Goal: Contribute content

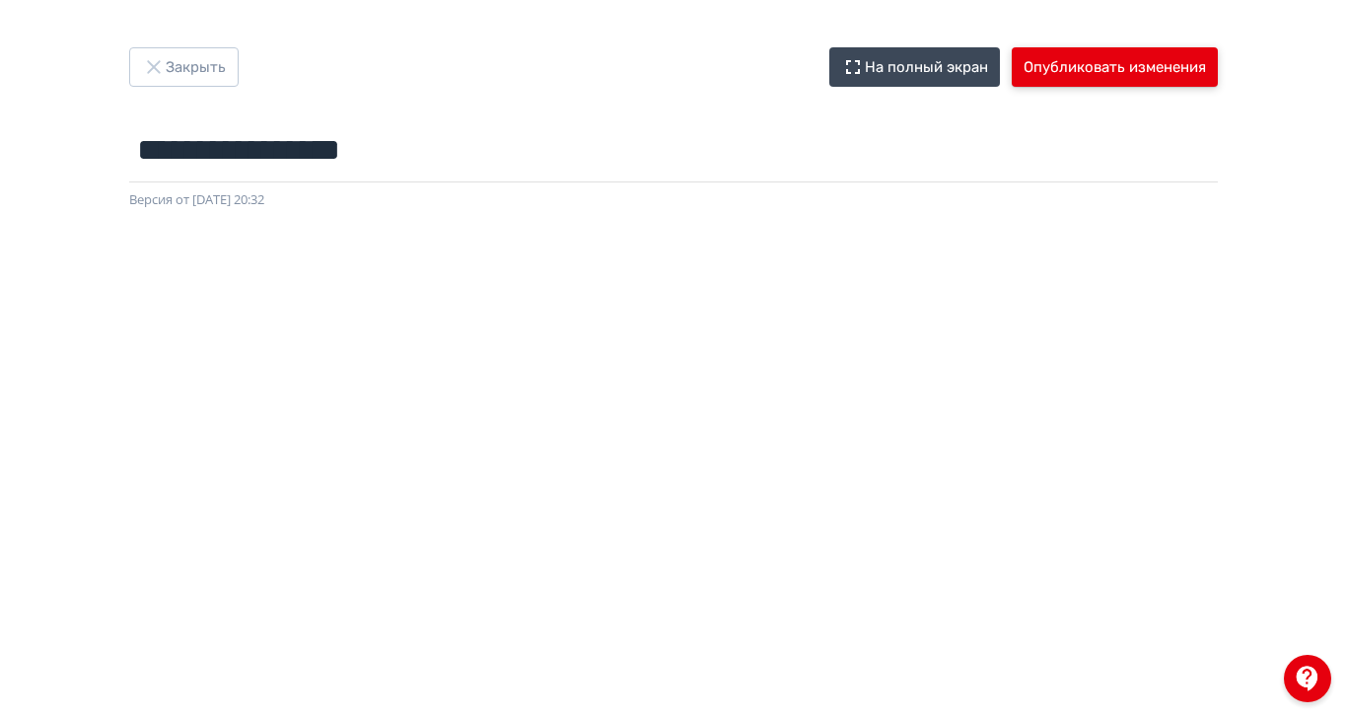
click at [1214, 71] on button "Опубликовать изменения" at bounding box center [1114, 66] width 206 height 39
click at [1217, 69] on button "Опубликовать изменения" at bounding box center [1114, 66] width 206 height 39
